Goal: Task Accomplishment & Management: Use online tool/utility

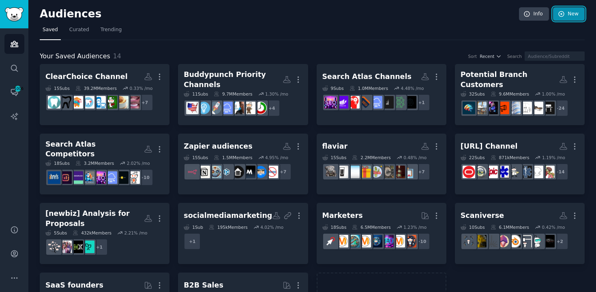
click at [568, 11] on link "New" at bounding box center [569, 14] width 32 height 14
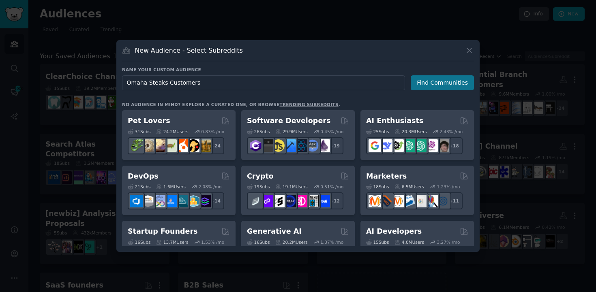
type input "Omaha Steaks Customers"
click at [448, 78] on button "Find Communities" at bounding box center [442, 82] width 63 height 15
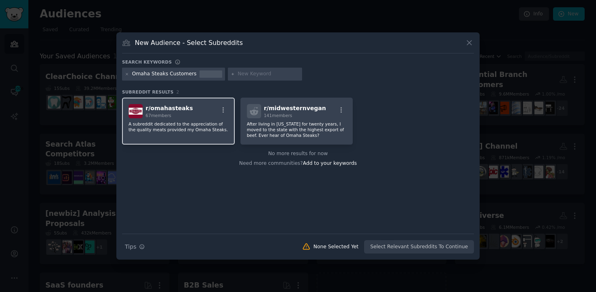
click at [204, 120] on div "r/ omahasteaks 67 members A subreddit dedicated to the appreciation of the qual…" at bounding box center [178, 121] width 113 height 47
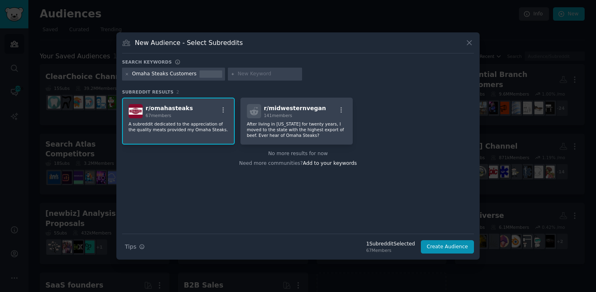
click at [255, 71] on input "text" at bounding box center [268, 74] width 62 height 7
type input "steak"
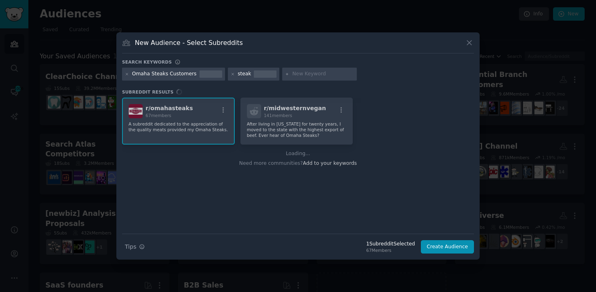
click at [296, 73] on input "text" at bounding box center [323, 74] width 62 height 7
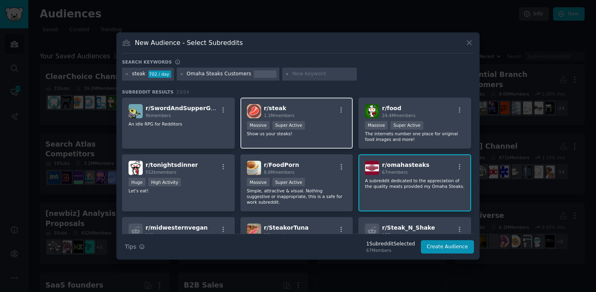
click at [318, 118] on div "r/ steak 1.1M members Massive Super Active Show us your steaks!" at bounding box center [296, 123] width 113 height 51
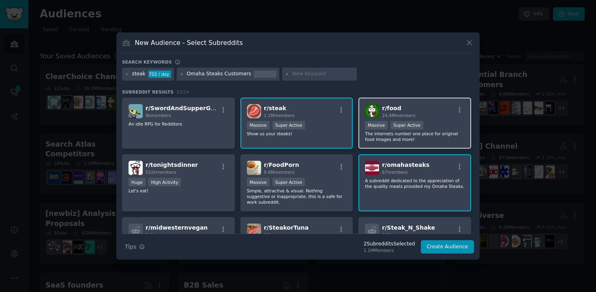
click at [426, 106] on div "r/ food 24.4M members" at bounding box center [415, 111] width 100 height 14
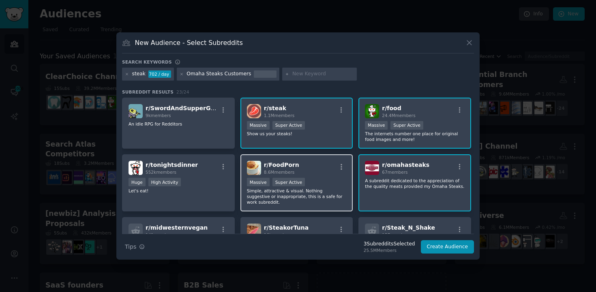
click at [316, 166] on div "r/ FoodPorn 8.6M members" at bounding box center [297, 168] width 100 height 14
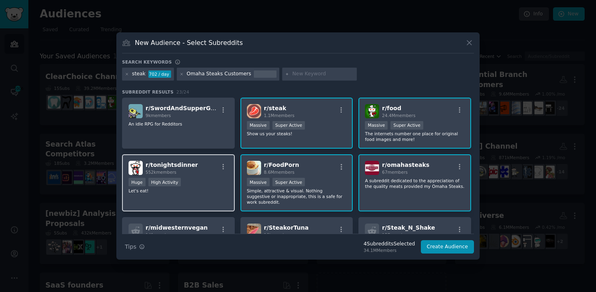
click at [221, 186] on div "Huge High Activity" at bounding box center [178, 183] width 100 height 10
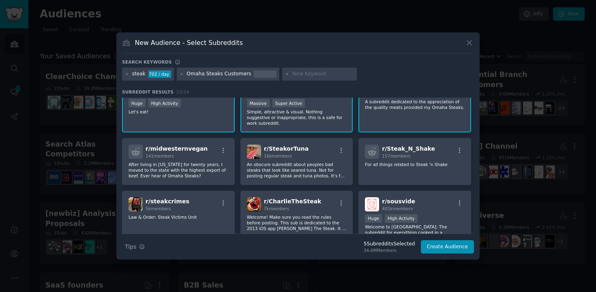
scroll to position [94, 0]
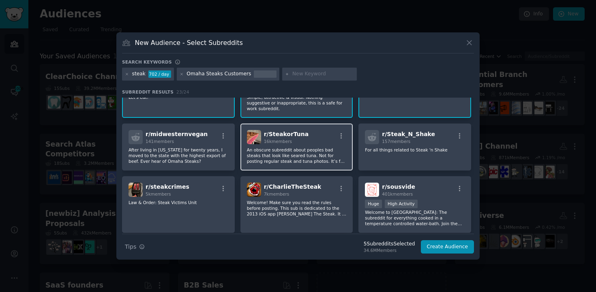
click at [307, 143] on div "r/ SteakorTuna 16k members" at bounding box center [297, 137] width 100 height 14
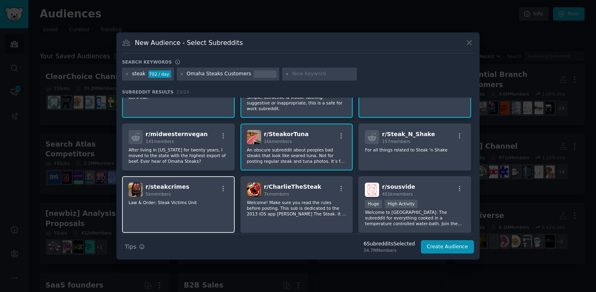
click at [205, 220] on div "r/ steakcrimes 5k members Law & Order: Steak Victims Unit" at bounding box center [178, 204] width 113 height 57
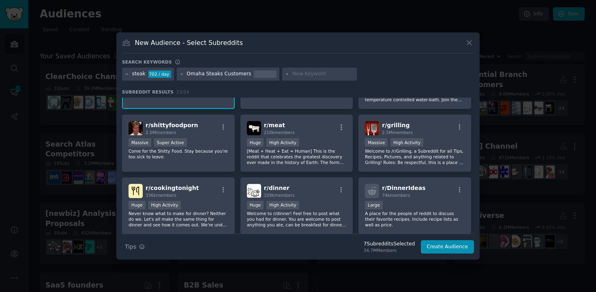
scroll to position [220, 0]
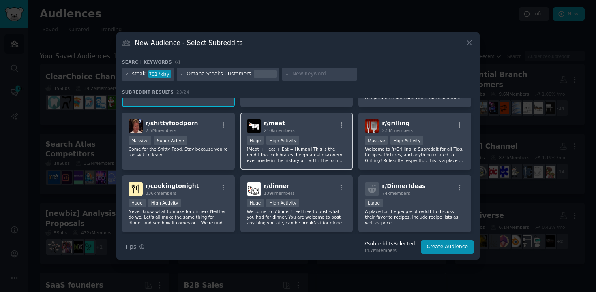
click at [326, 148] on p "[Meat + Heat + Eat = Human] This is the reddit that celebrates the greatest dis…" at bounding box center [297, 154] width 100 height 17
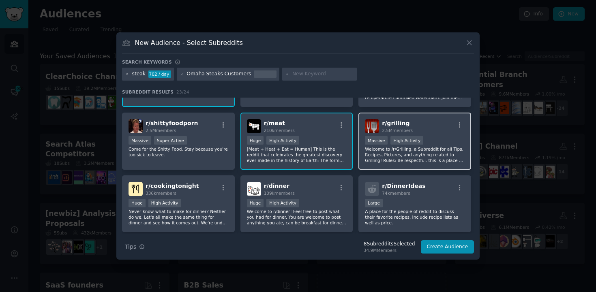
click at [439, 135] on div "r/ grilling 2.5M members >= 80th percentile for submissions / day Massive High …" at bounding box center [414, 141] width 113 height 57
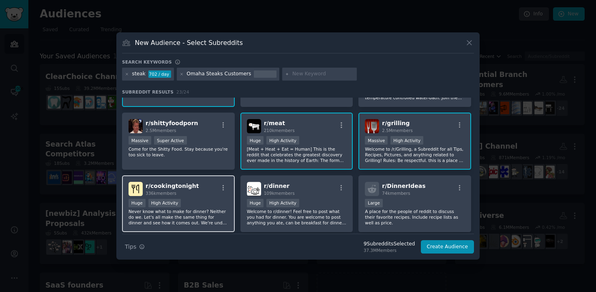
click at [206, 208] on div "Huge High Activity" at bounding box center [178, 204] width 100 height 10
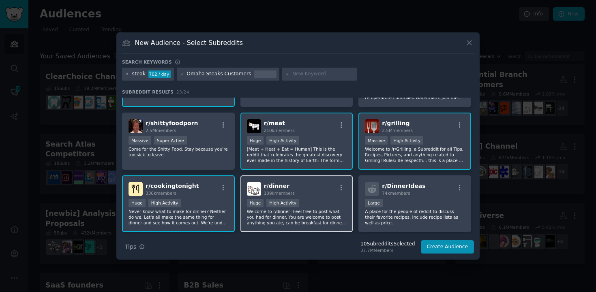
click at [308, 209] on p "Welcome to r/dinner! Feel free to post what you had for dinner. You are welcome…" at bounding box center [297, 217] width 100 height 17
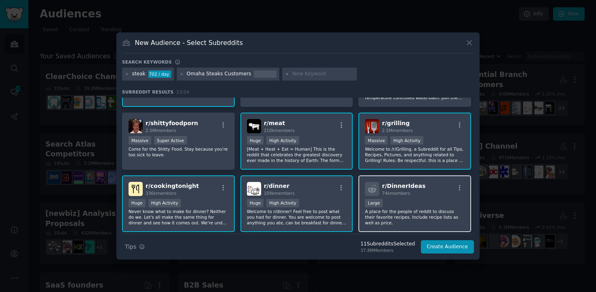
click at [441, 205] on div "10,000 - 100,000 members Large" at bounding box center [415, 204] width 100 height 10
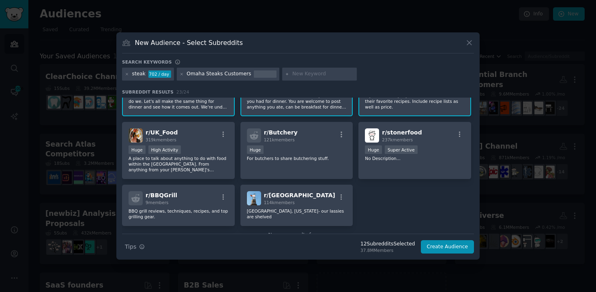
scroll to position [336, 0]
click at [293, 152] on div "100,000 - 1,000,000 members Huge" at bounding box center [297, 150] width 100 height 10
click at [292, 72] on input "text" at bounding box center [323, 74] width 62 height 7
type input "grill"
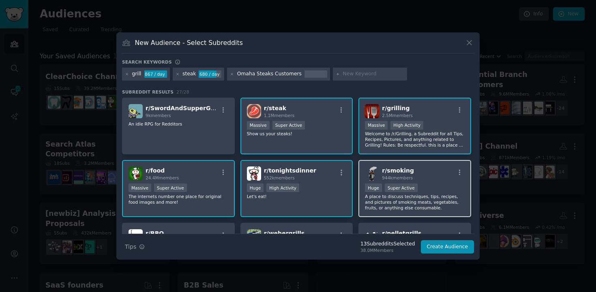
click at [434, 185] on div "Huge Super Active" at bounding box center [415, 189] width 100 height 10
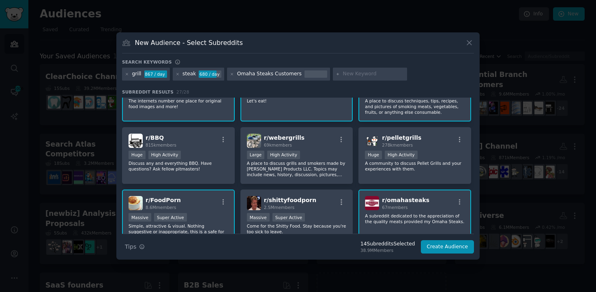
scroll to position [96, 0]
click at [196, 163] on p "Discuss any and everything BBQ. Have questions? Ask fellow pitmasters!" at bounding box center [178, 165] width 100 height 11
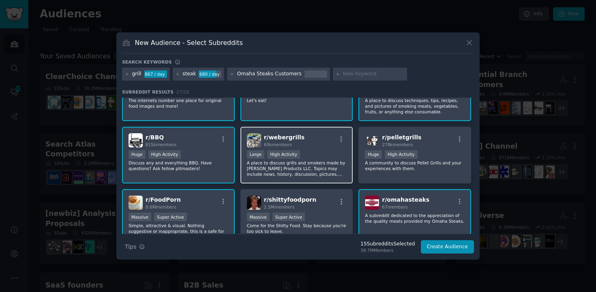
click at [329, 142] on div "r/ webergrills 69k members" at bounding box center [297, 140] width 100 height 14
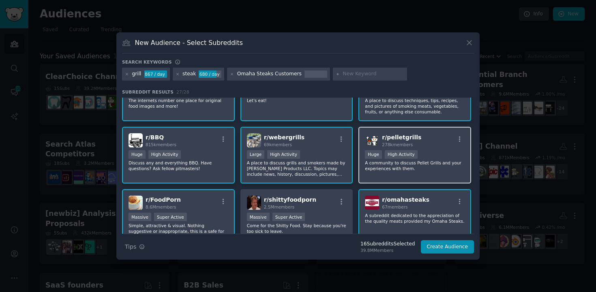
click at [452, 177] on div "r/ pelletgrills 278k members Huge High Activity A community to discuss Pellet G…" at bounding box center [414, 155] width 113 height 57
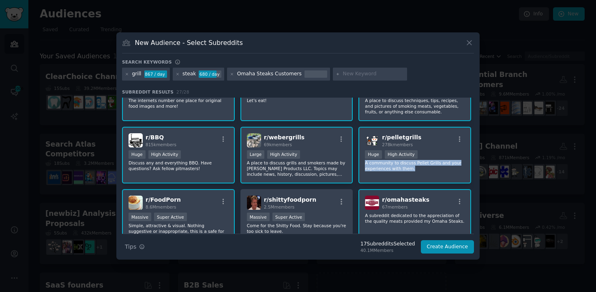
drag, startPoint x: 474, startPoint y: 152, endPoint x: 475, endPoint y: 175, distance: 22.7
click at [475, 175] on div "New Audience - Select Subreddits Search keywords grill 867 / day steak 680 / da…" at bounding box center [297, 145] width 363 height 227
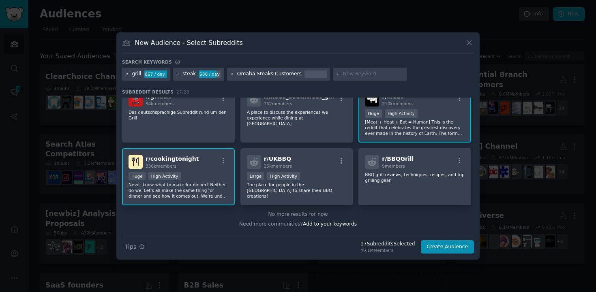
scroll to position [0, 0]
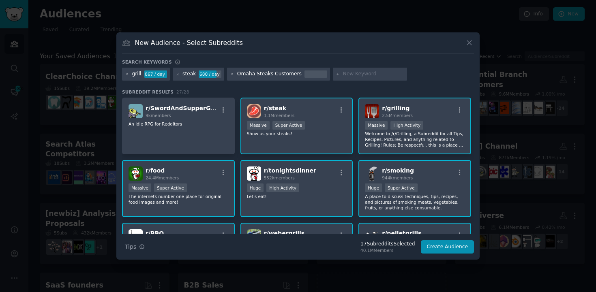
click at [361, 78] on div at bounding box center [370, 74] width 75 height 13
click at [354, 72] on input "text" at bounding box center [373, 74] width 62 height 7
type input "meat"
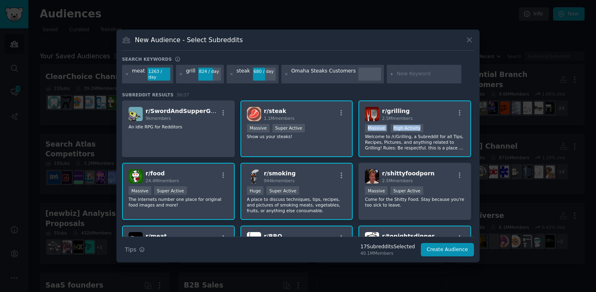
drag, startPoint x: 474, startPoint y: 111, endPoint x: 475, endPoint y: 130, distance: 19.9
click at [475, 130] on div "New Audience - Select Subreddits Search keywords meat 1263 / day grill 824 / da…" at bounding box center [297, 146] width 363 height 233
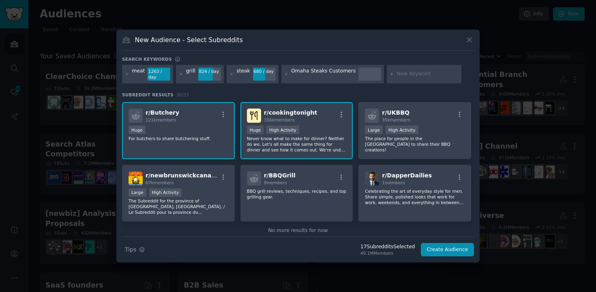
scroll to position [608, 0]
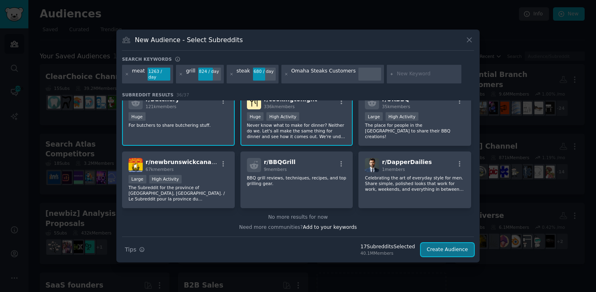
click at [451, 248] on button "Create Audience" at bounding box center [447, 250] width 53 height 14
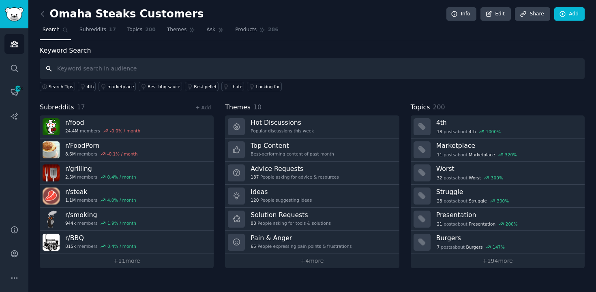
click at [257, 67] on input "text" at bounding box center [312, 68] width 545 height 21
type input "omaha steaks"
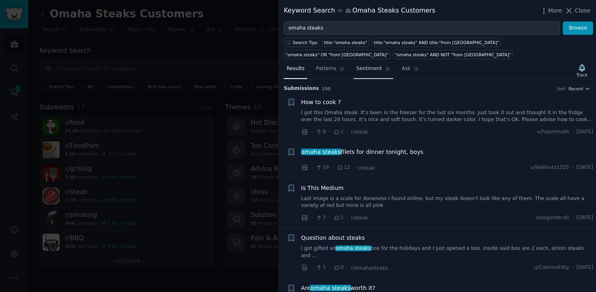
click at [372, 68] on span "Sentiment" at bounding box center [369, 68] width 26 height 7
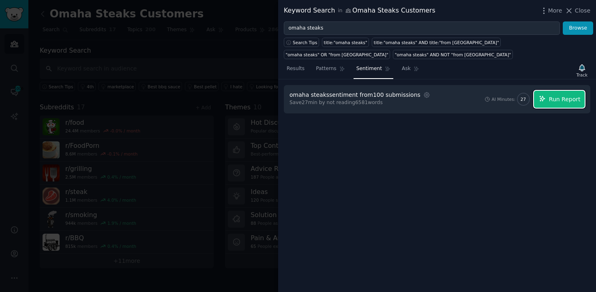
click at [568, 103] on span "Run Report" at bounding box center [565, 99] width 32 height 9
